Goal: Check status

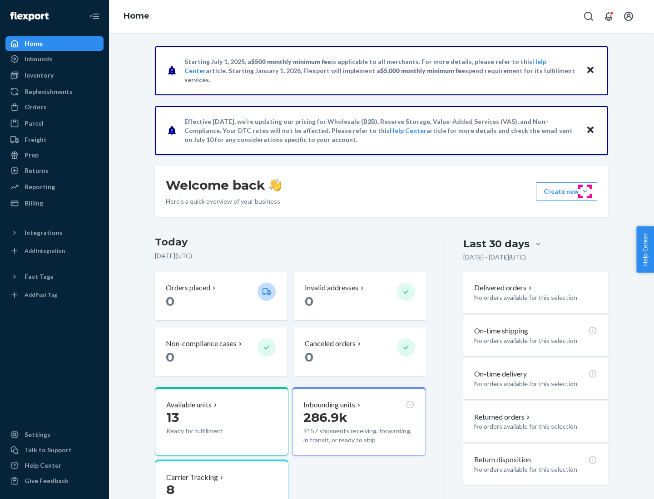
click at [585, 192] on button "Create new Create new inbound Create new order Create new product" at bounding box center [566, 192] width 61 height 18
click at [31, 155] on div "Prep" at bounding box center [32, 155] width 14 height 9
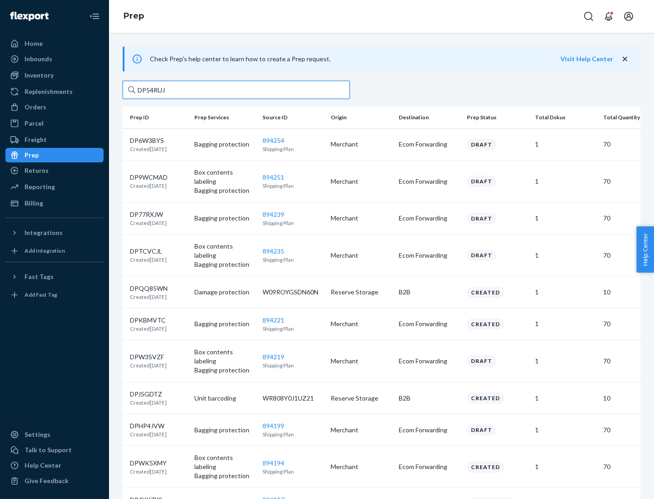
type input "DP54RUJL"
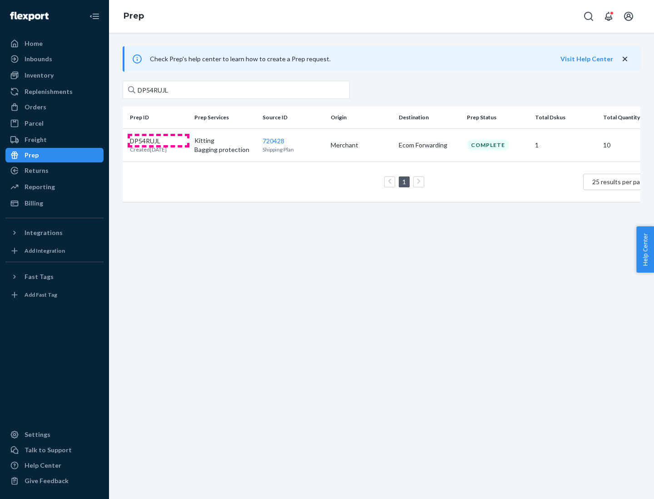
click at [158, 140] on p "DP54RUJL" at bounding box center [148, 141] width 37 height 9
